Goal: Task Accomplishment & Management: Complete application form

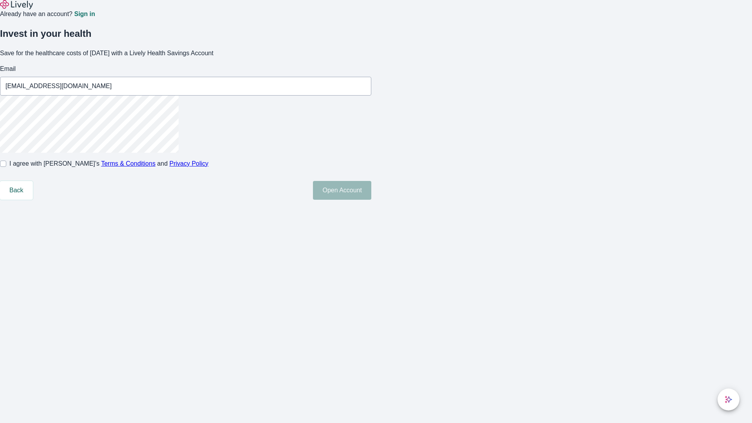
click at [6, 167] on input "I agree with Lively’s Terms & Conditions and Privacy Policy" at bounding box center [3, 163] width 6 height 6
checkbox input "true"
click at [371, 200] on button "Open Account" at bounding box center [342, 190] width 58 height 19
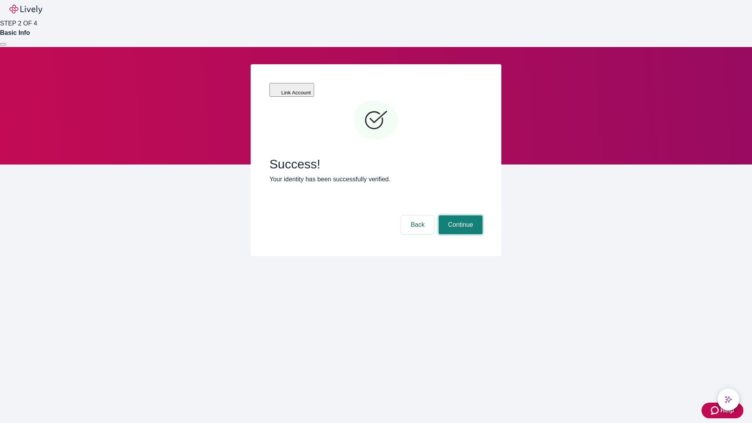
click at [459, 215] on button "Continue" at bounding box center [460, 224] width 44 height 19
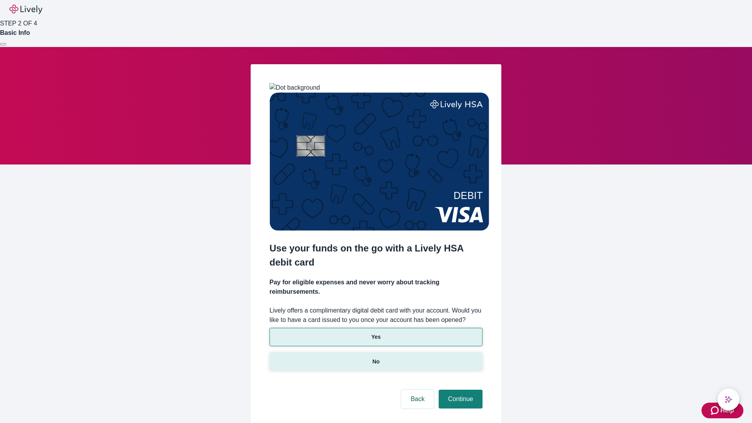
click at [375, 357] on p "No" at bounding box center [375, 361] width 7 height 8
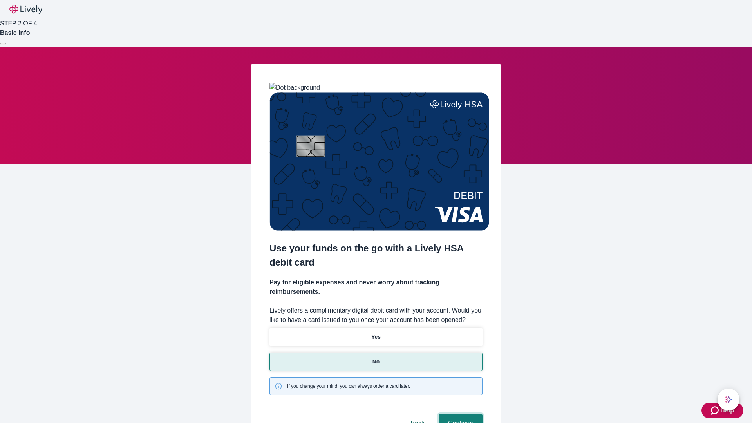
click at [459, 414] on button "Continue" at bounding box center [460, 423] width 44 height 19
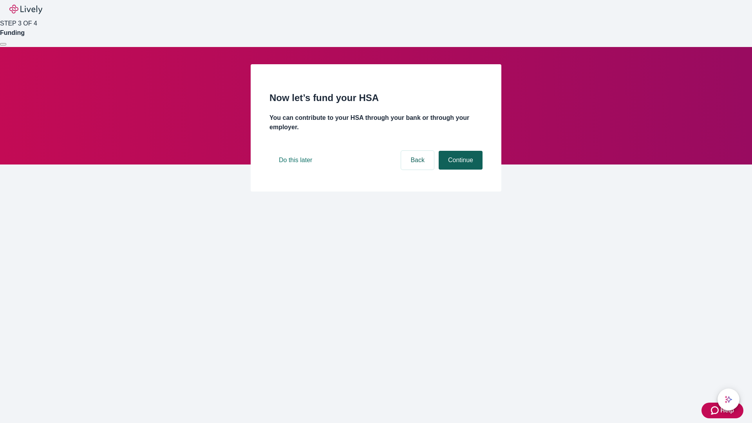
click at [459, 169] on button "Continue" at bounding box center [460, 160] width 44 height 19
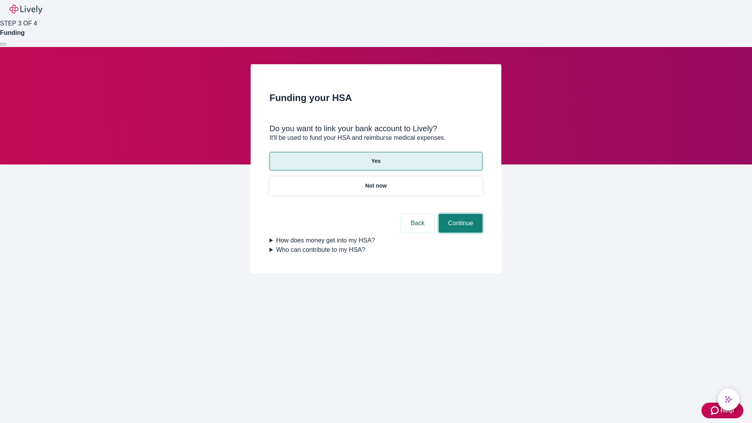
click at [459, 214] on button "Continue" at bounding box center [460, 223] width 44 height 19
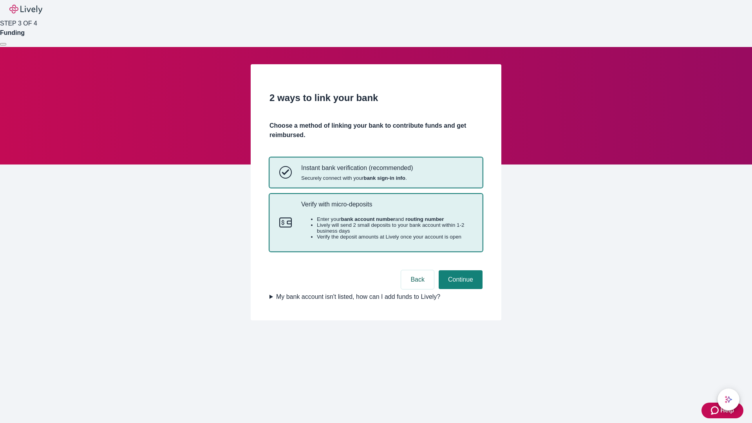
click at [386, 208] on p "Verify with micro-deposits" at bounding box center [386, 203] width 171 height 7
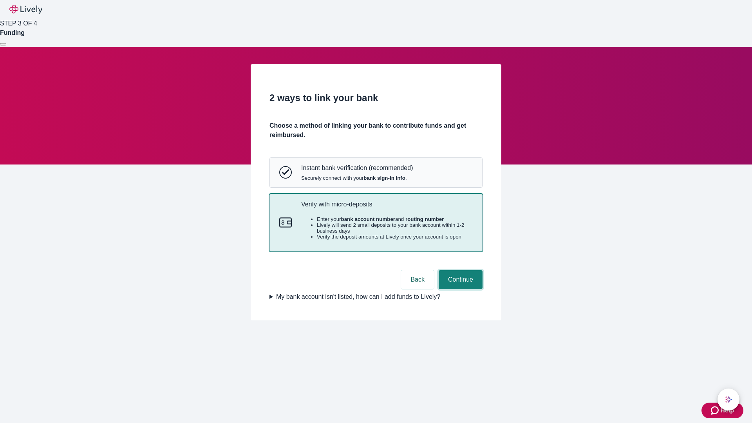
click at [459, 289] on button "Continue" at bounding box center [460, 279] width 44 height 19
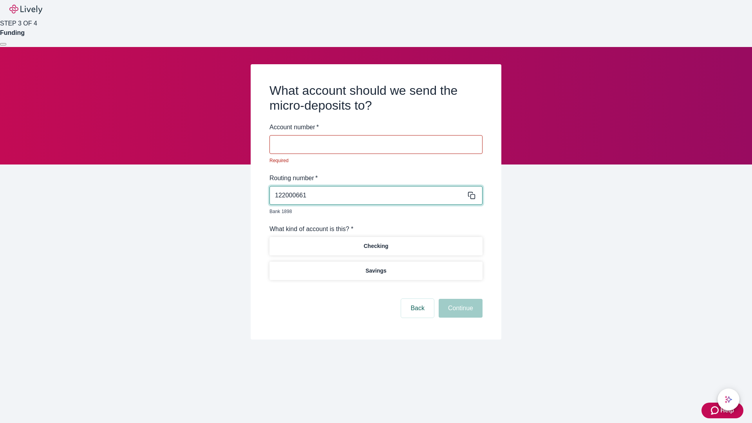
type input "122000661"
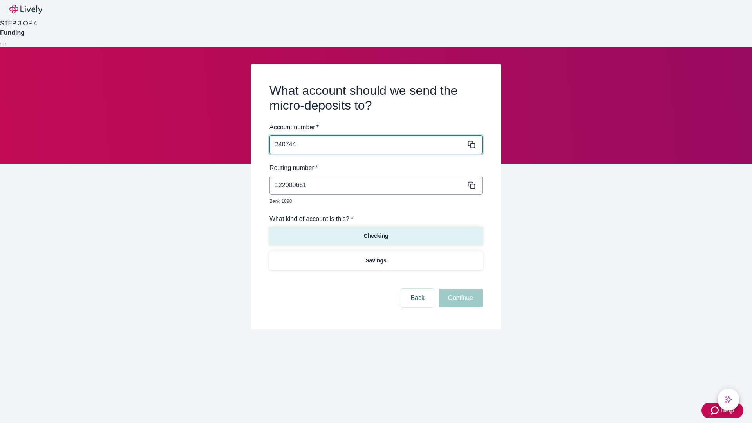
type input "240744"
click at [375, 232] on p "Checking" at bounding box center [375, 236] width 25 height 8
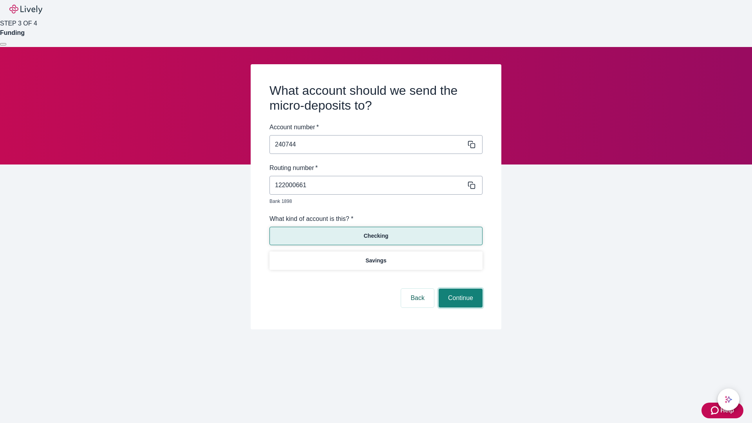
click at [459, 289] on button "Continue" at bounding box center [460, 297] width 44 height 19
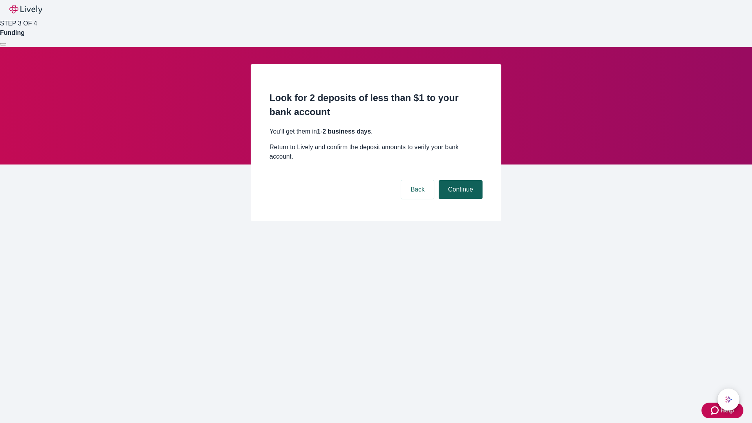
click at [459, 180] on button "Continue" at bounding box center [460, 189] width 44 height 19
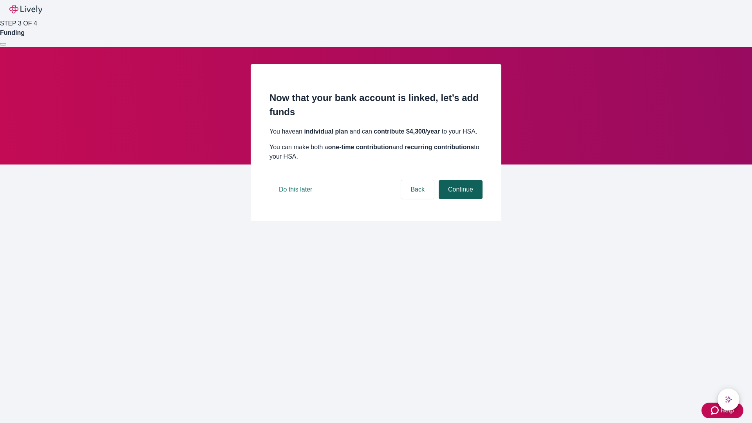
click at [459, 199] on button "Continue" at bounding box center [460, 189] width 44 height 19
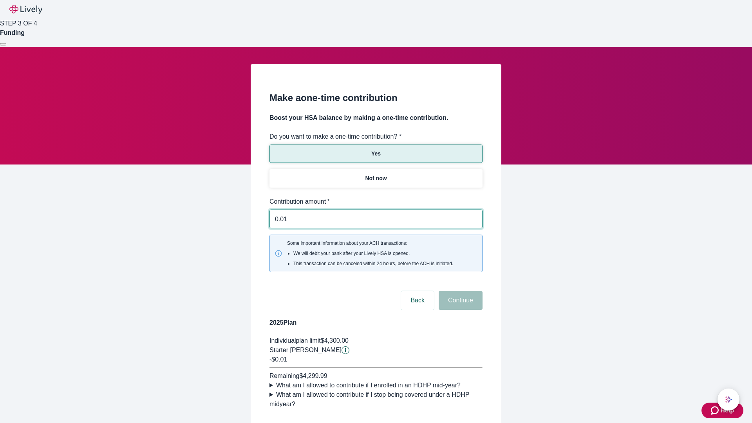
type input "0.01"
click at [459, 291] on button "Continue" at bounding box center [460, 300] width 44 height 19
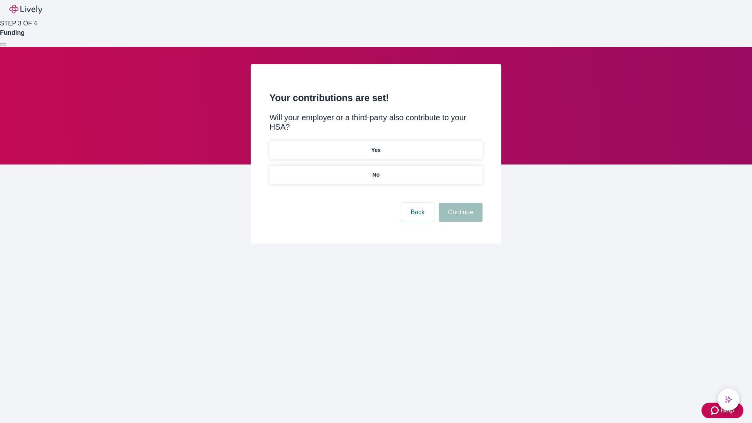
click at [375, 171] on p "No" at bounding box center [375, 175] width 7 height 8
click at [459, 203] on button "Continue" at bounding box center [460, 212] width 44 height 19
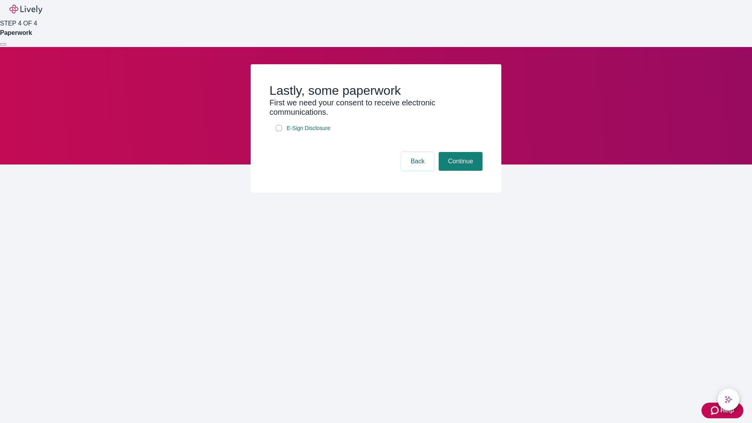
click at [279, 131] on input "E-Sign Disclosure" at bounding box center [279, 128] width 6 height 6
checkbox input "true"
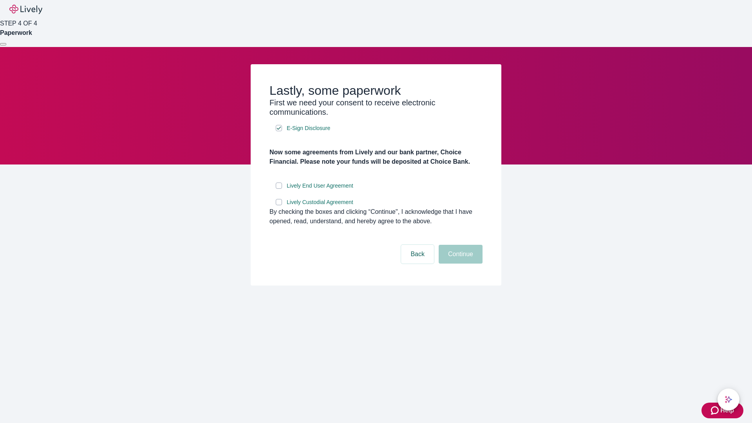
click at [279, 189] on input "Lively End User Agreement" at bounding box center [279, 185] width 6 height 6
checkbox input "true"
click at [279, 205] on input "Lively Custodial Agreement" at bounding box center [279, 202] width 6 height 6
checkbox input "true"
click at [459, 263] on button "Continue" at bounding box center [460, 254] width 44 height 19
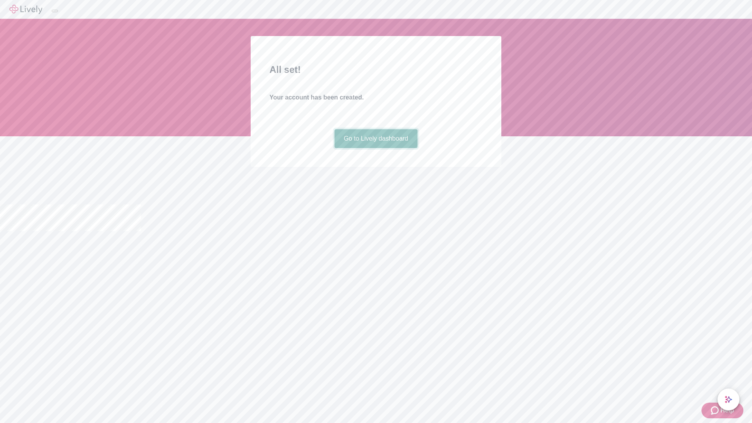
click at [375, 148] on link "Go to Lively dashboard" at bounding box center [375, 138] width 83 height 19
